Goal: Task Accomplishment & Management: Use online tool/utility

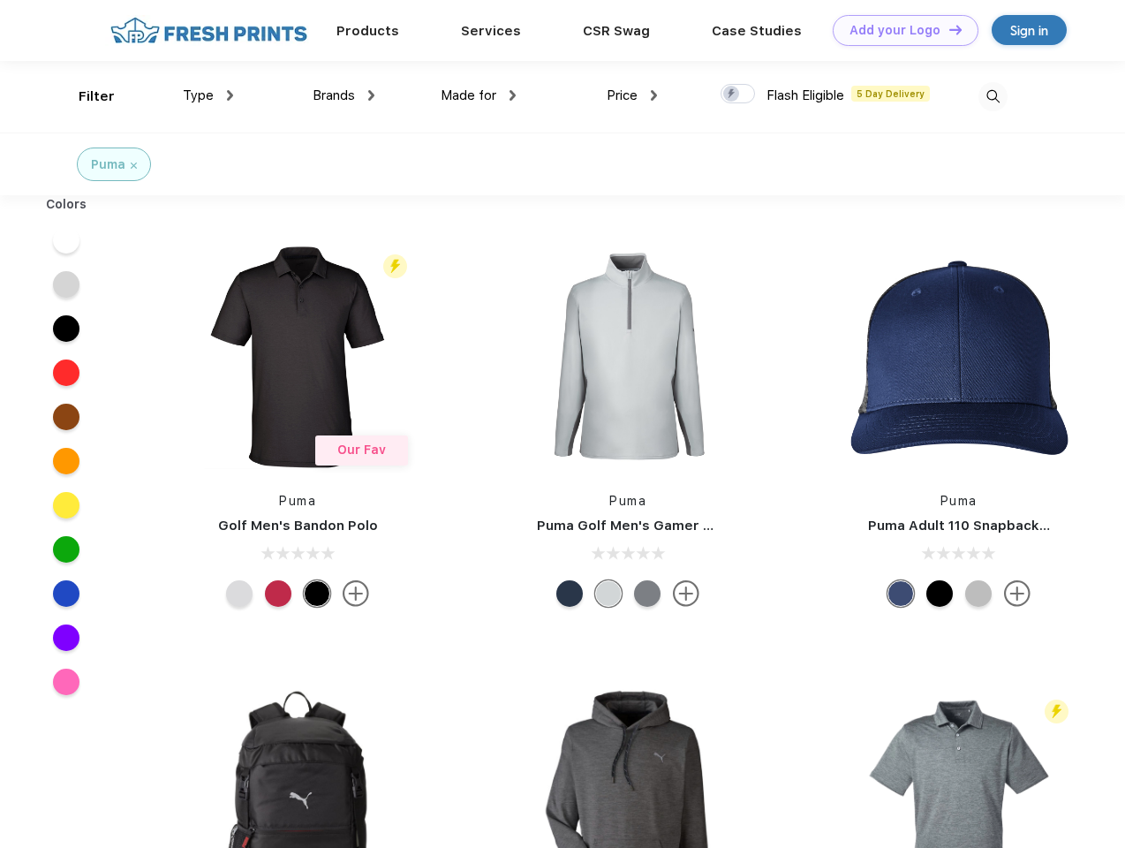
scroll to position [1, 0]
click at [899, 30] on link "Add your Logo Design Tool" at bounding box center [906, 30] width 146 height 31
click at [0, 0] on div "Design Tool" at bounding box center [0, 0] width 0 height 0
click at [948, 29] on link "Add your Logo Design Tool" at bounding box center [906, 30] width 146 height 31
click at [85, 96] on div "Filter" at bounding box center [97, 97] width 36 height 20
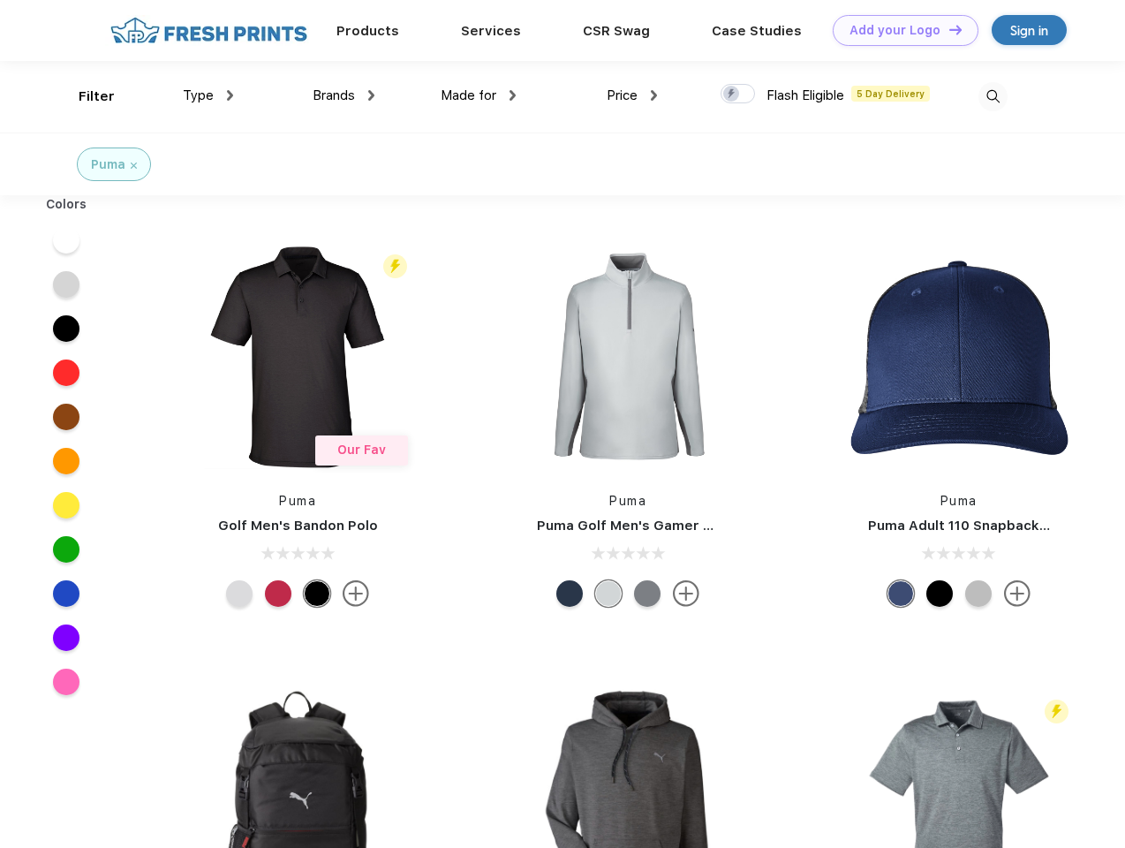
click at [208, 95] on span "Type" at bounding box center [198, 95] width 31 height 16
click at [344, 95] on span "Brands" at bounding box center [334, 95] width 42 height 16
click at [479, 95] on span "Made for" at bounding box center [469, 95] width 56 height 16
click at [633, 95] on span "Price" at bounding box center [622, 95] width 31 height 16
click at [739, 95] on div at bounding box center [738, 93] width 34 height 19
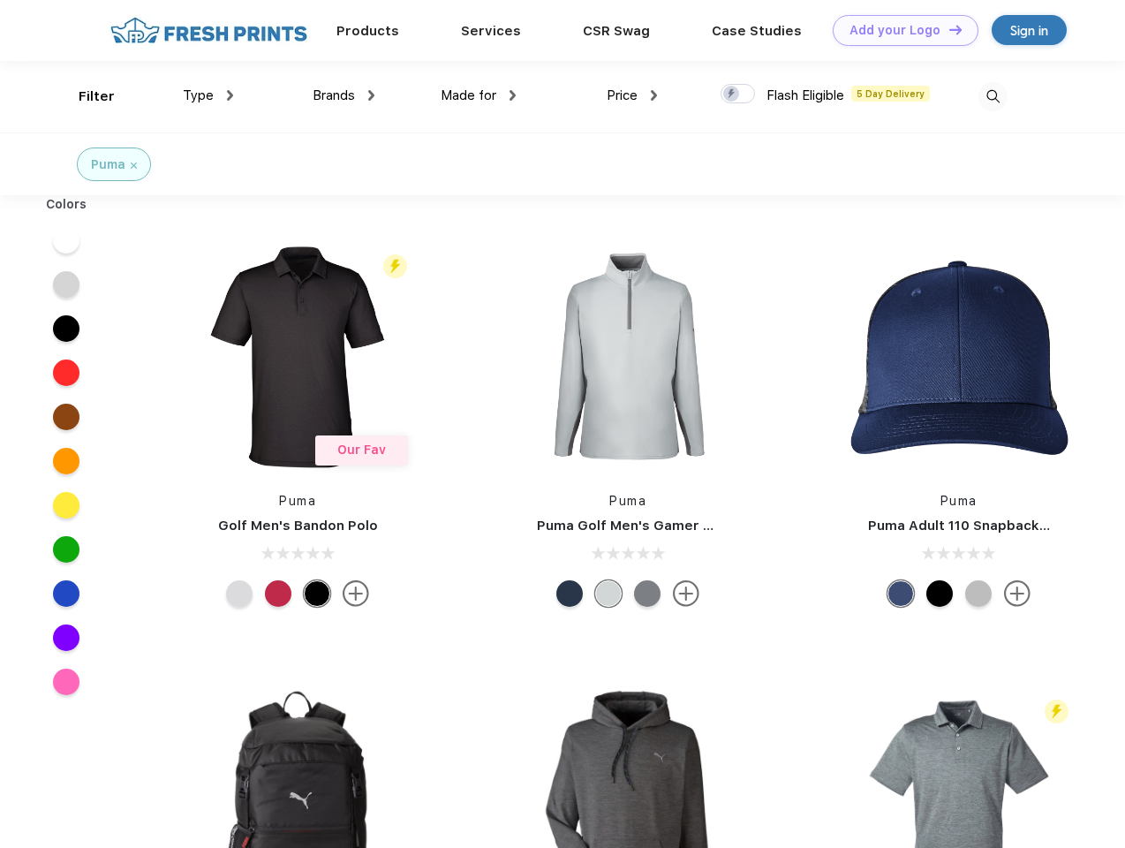
click at [732, 95] on input "checkbox" at bounding box center [726, 88] width 11 height 11
click at [993, 96] on img at bounding box center [993, 96] width 29 height 29
